Goal: Find specific page/section: Find specific page/section

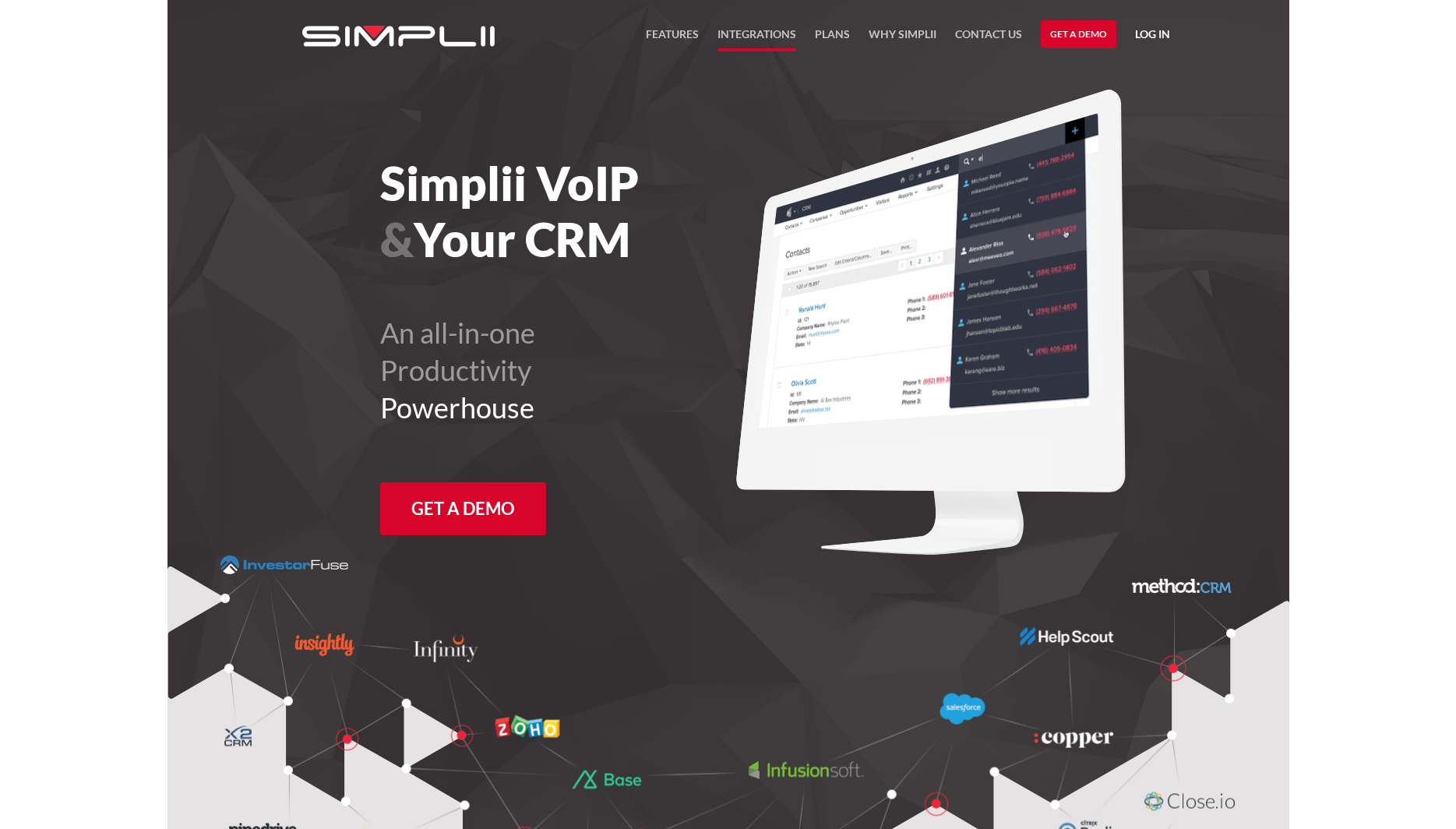
click at [777, 34] on link "Integrations" at bounding box center [757, 38] width 79 height 26
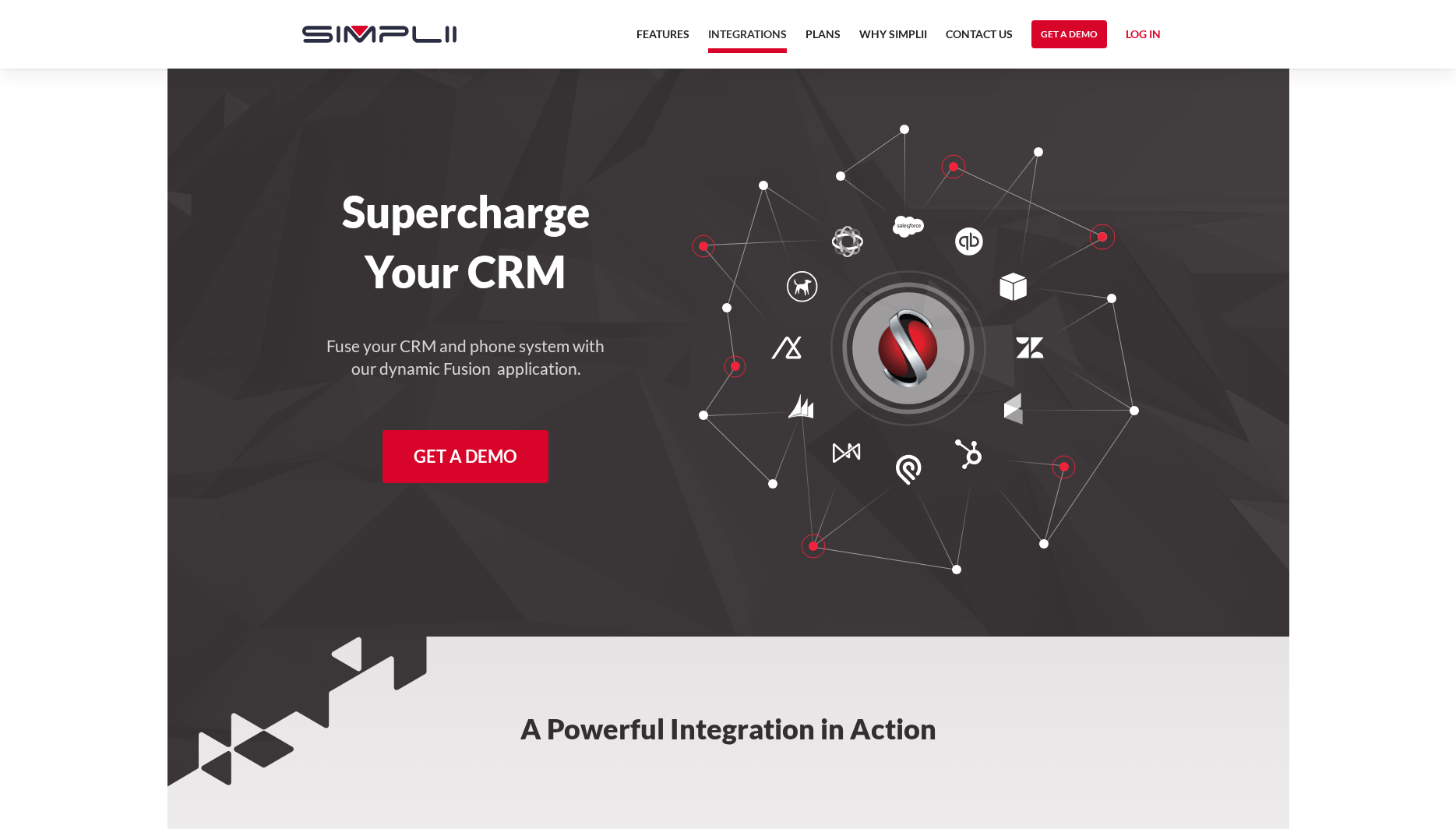
click at [393, 33] on img "home" at bounding box center [379, 34] width 154 height 18
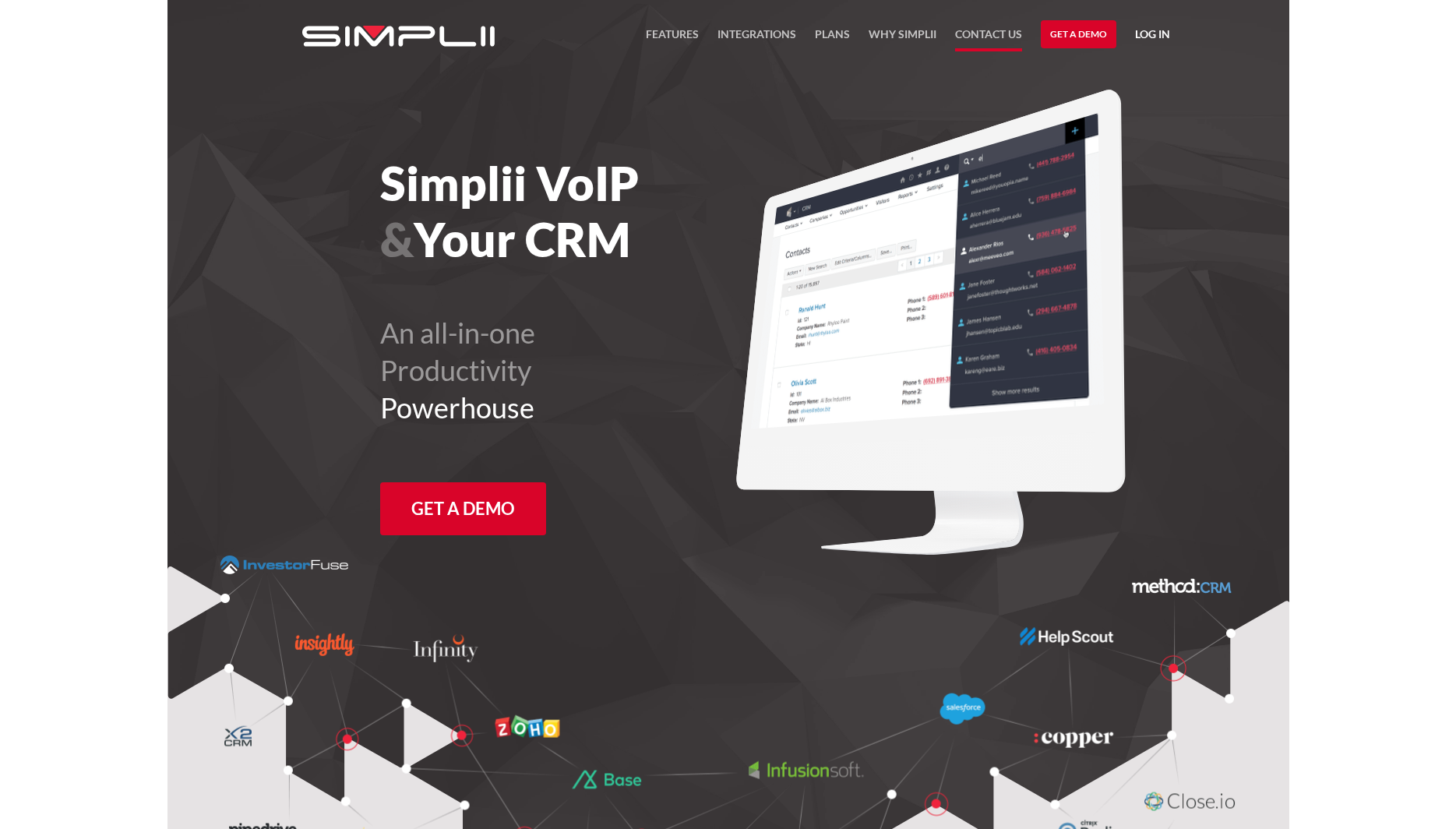
click at [993, 34] on link "Contact US" at bounding box center [989, 38] width 67 height 26
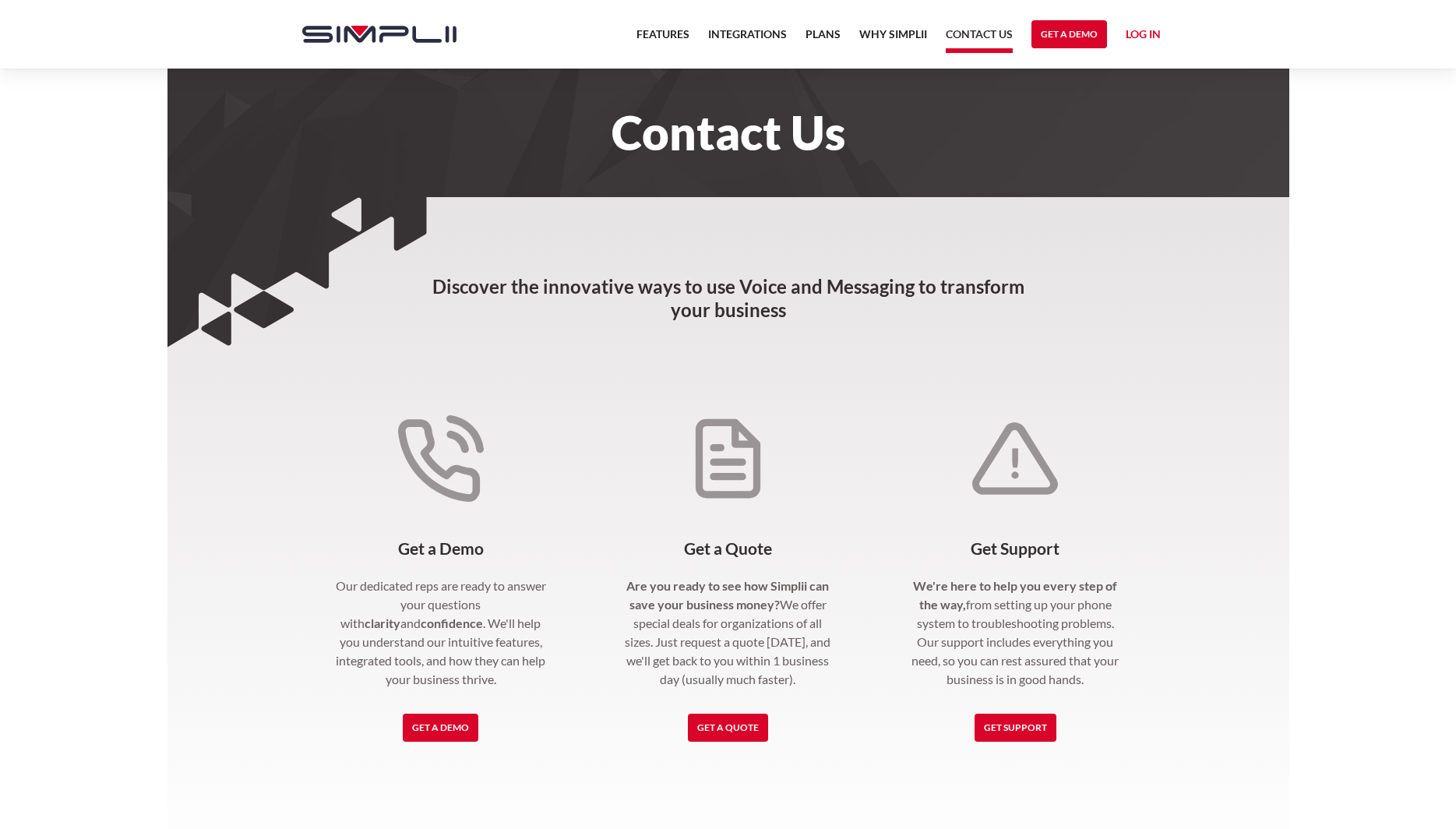
click at [1145, 30] on link "Log in" at bounding box center [1144, 37] width 35 height 23
